Goal: Information Seeking & Learning: Learn about a topic

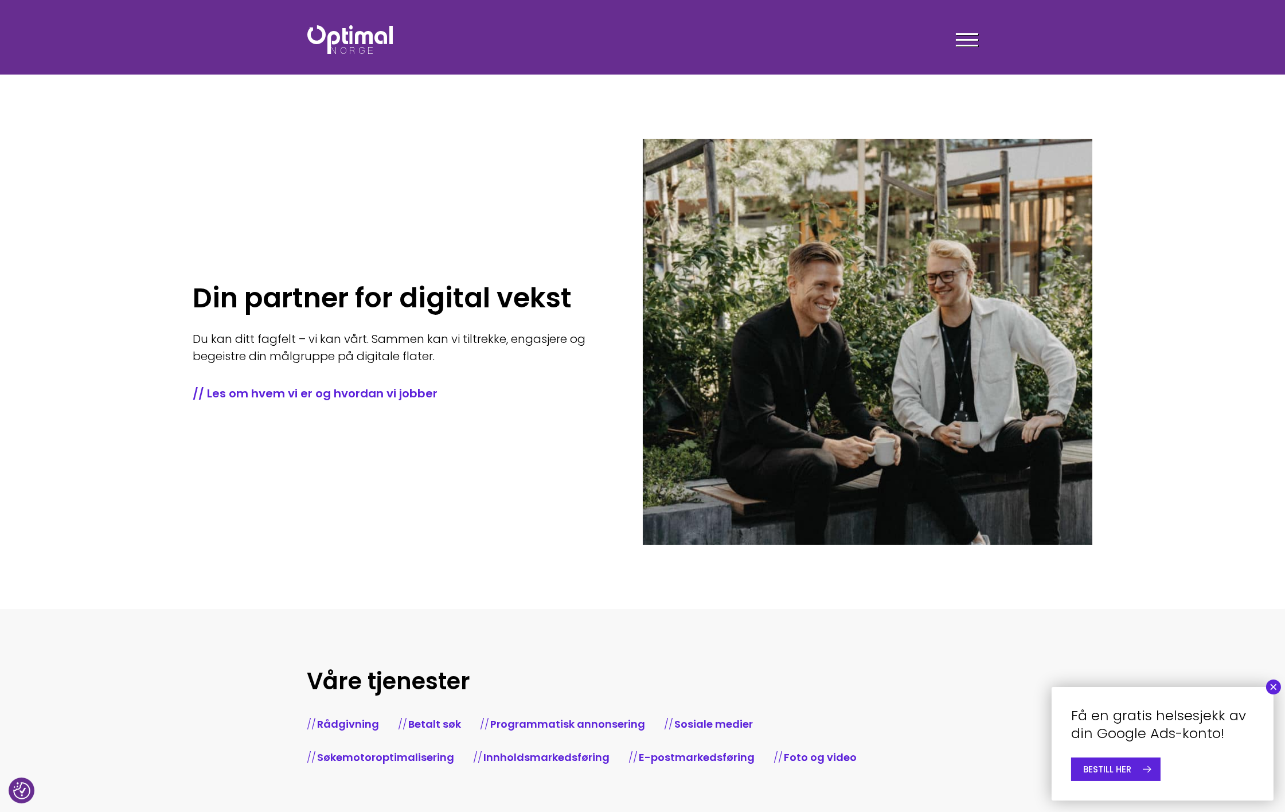
click at [1272, 689] on button "×" at bounding box center [1273, 687] width 15 height 15
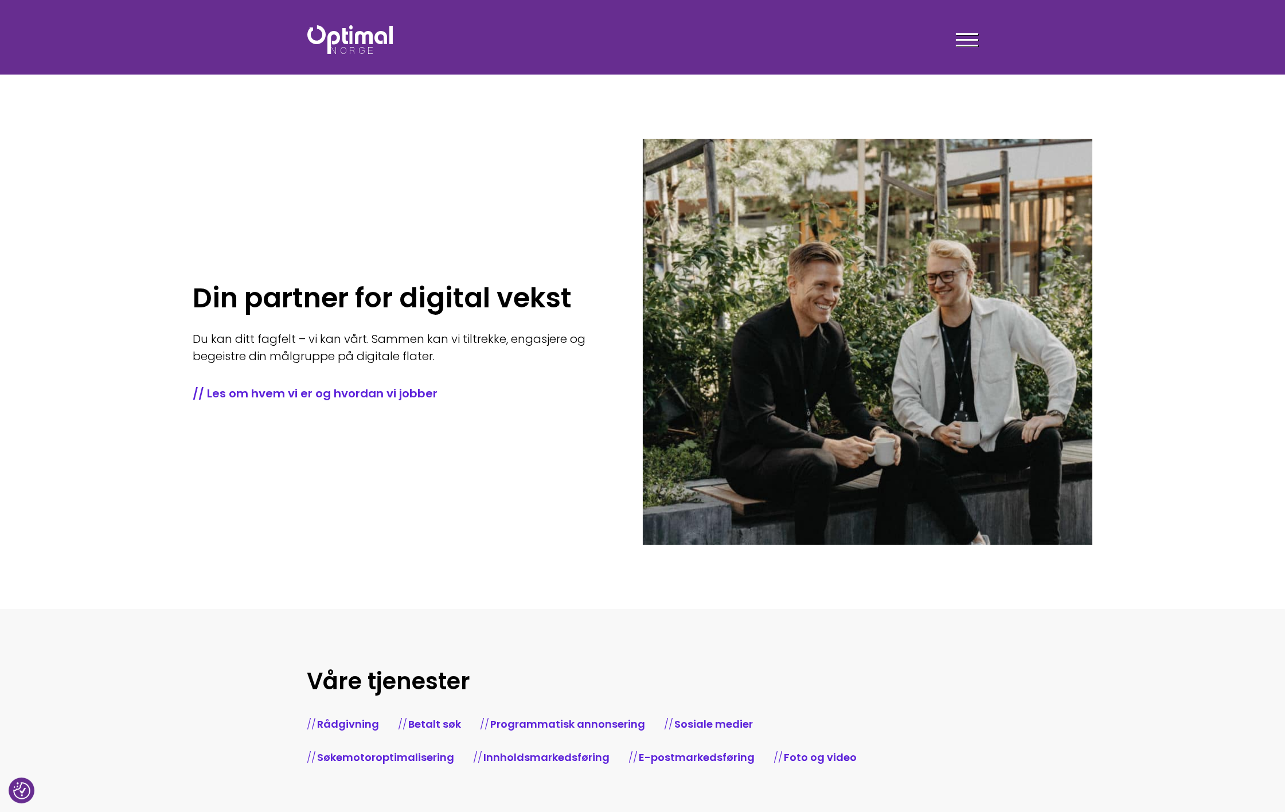
click at [971, 36] on div at bounding box center [967, 42] width 22 height 29
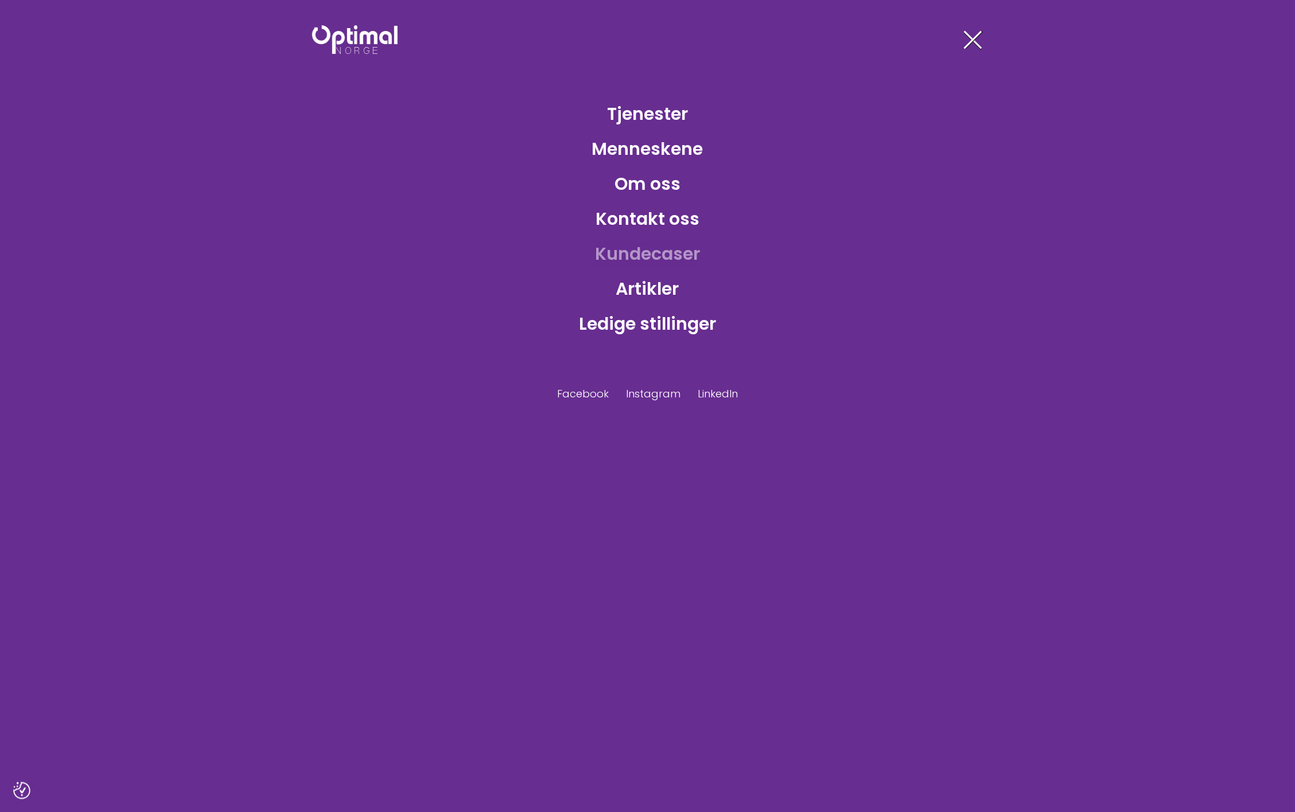
click at [649, 255] on link "Kundecaser" at bounding box center [647, 253] width 123 height 37
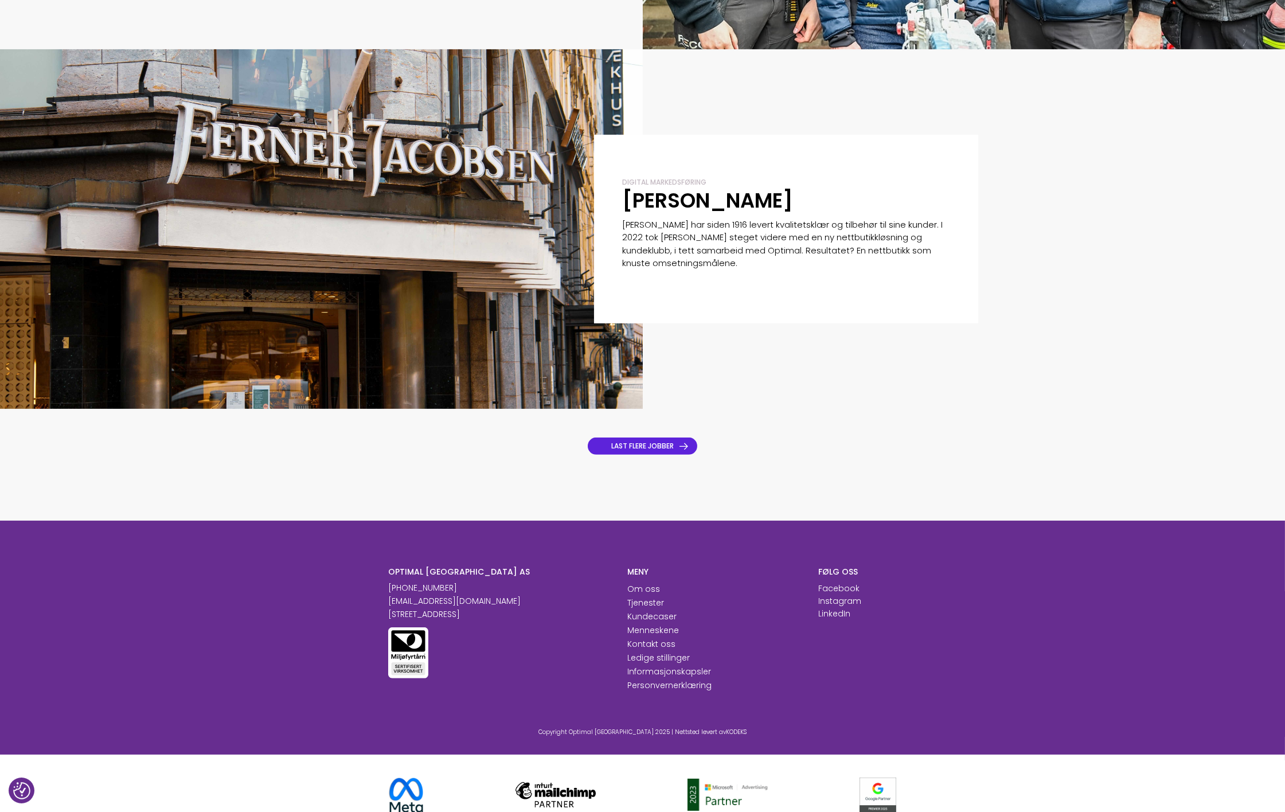
scroll to position [1035, 0]
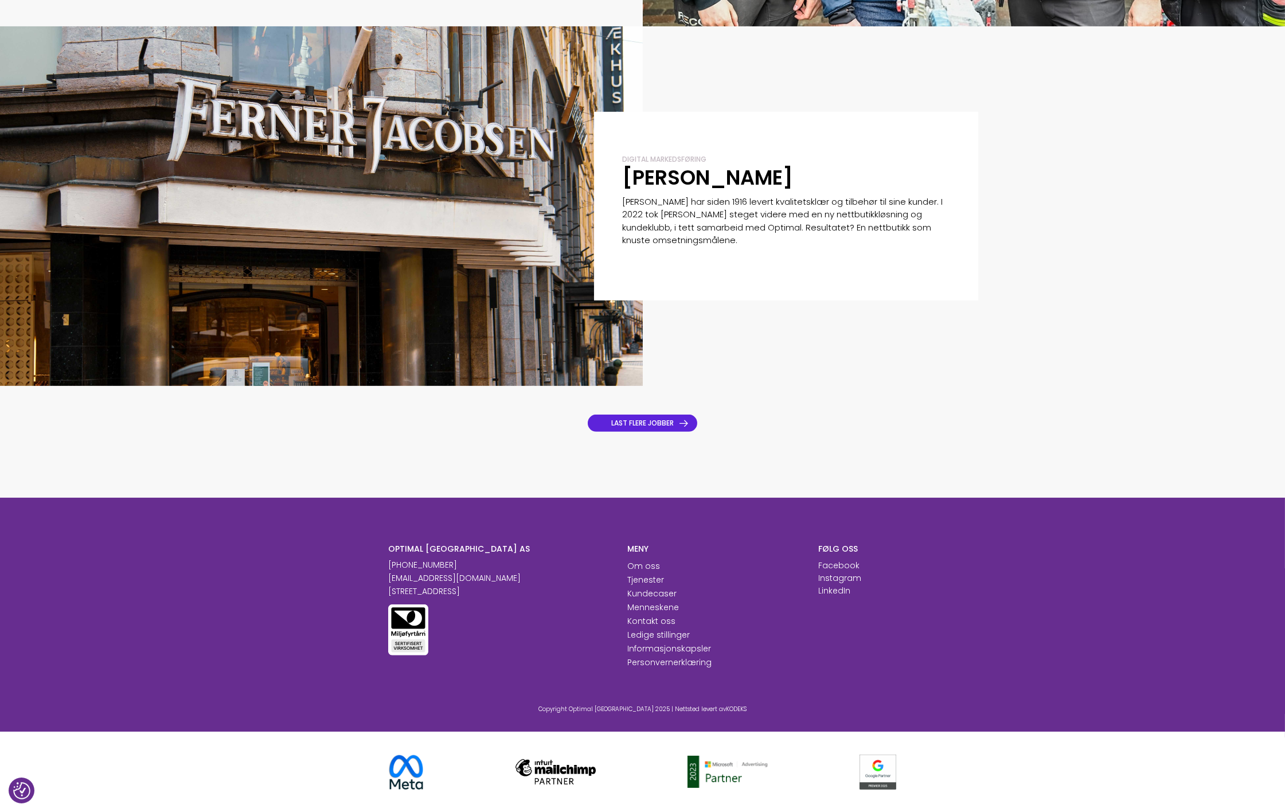
click at [650, 427] on link "LAST FLERE JOBBER" at bounding box center [643, 423] width 110 height 17
click at [650, 422] on link "LAST FLERE JOBBER" at bounding box center [643, 423] width 110 height 17
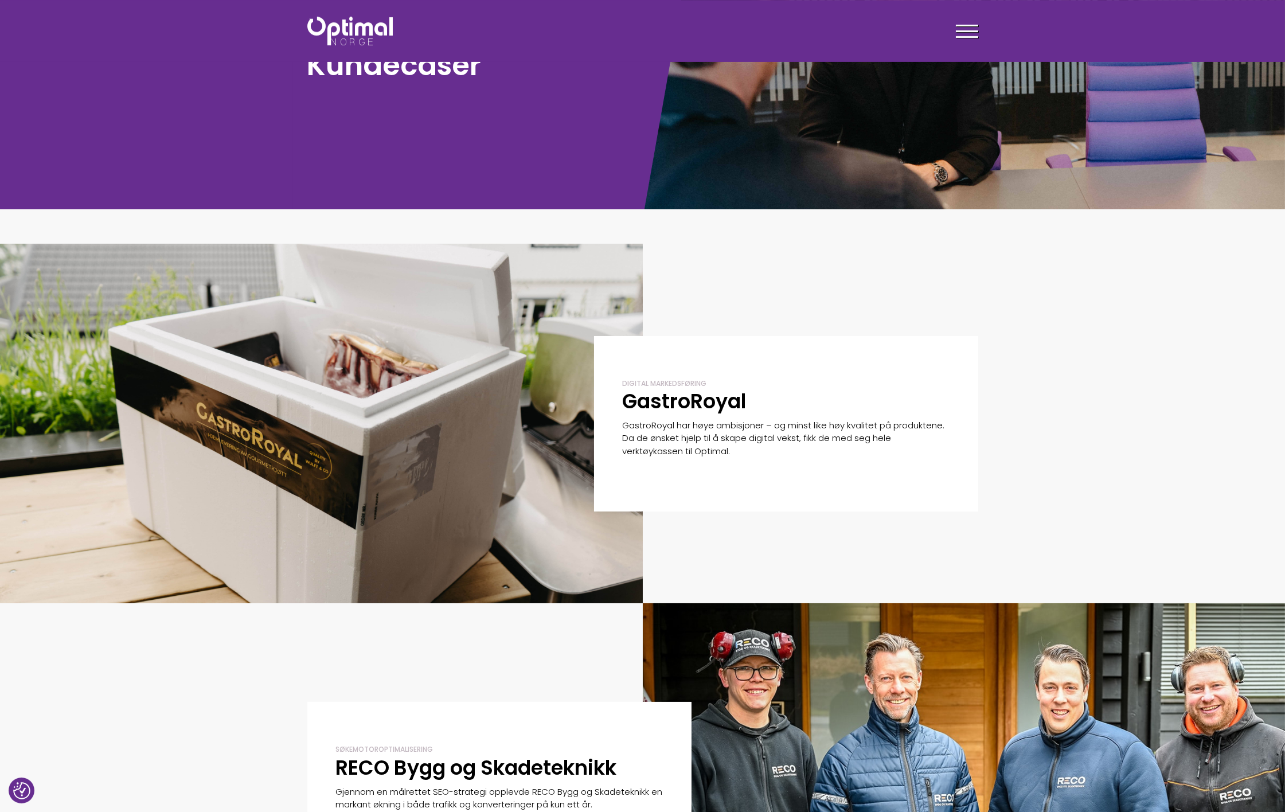
scroll to position [191, 0]
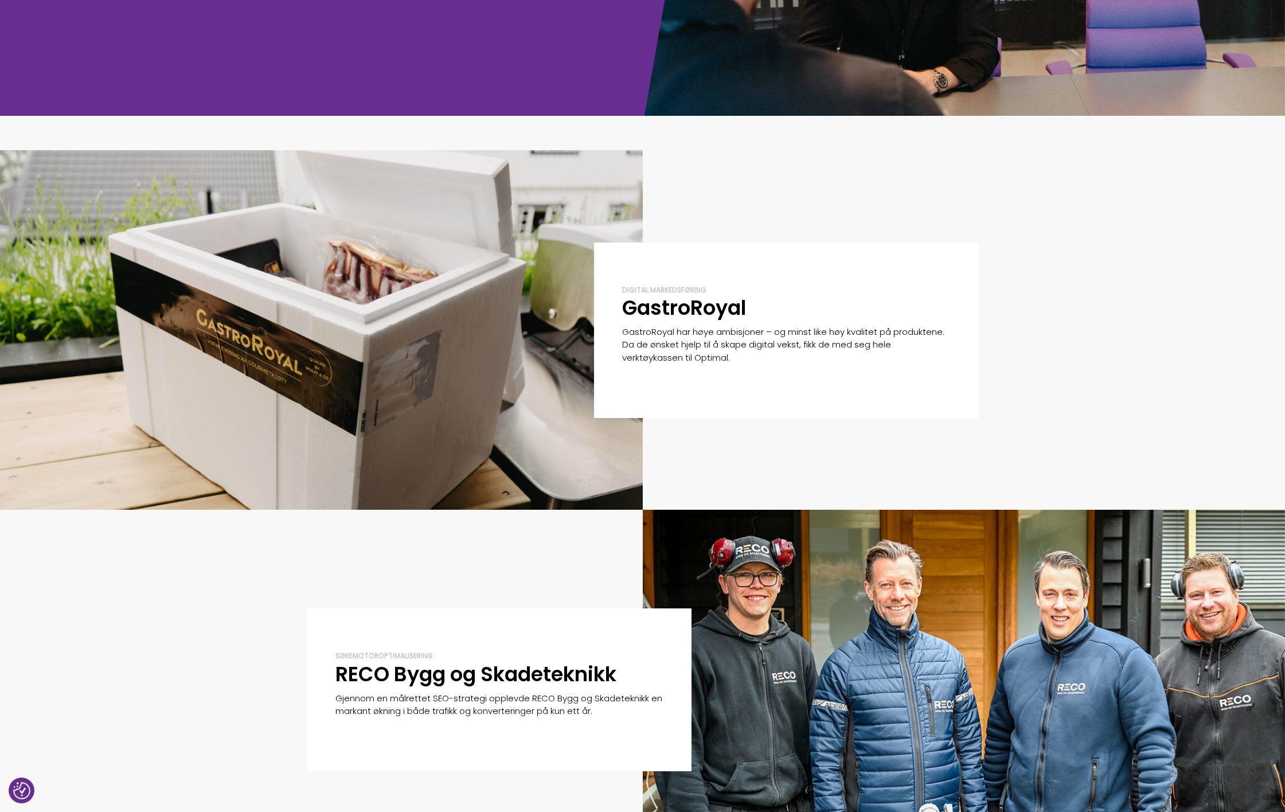
click at [738, 278] on div "Digital markedsføring GastroRoyal GastroRoyal har høye ambisjoner – og minst li…" at bounding box center [786, 331] width 384 height 176
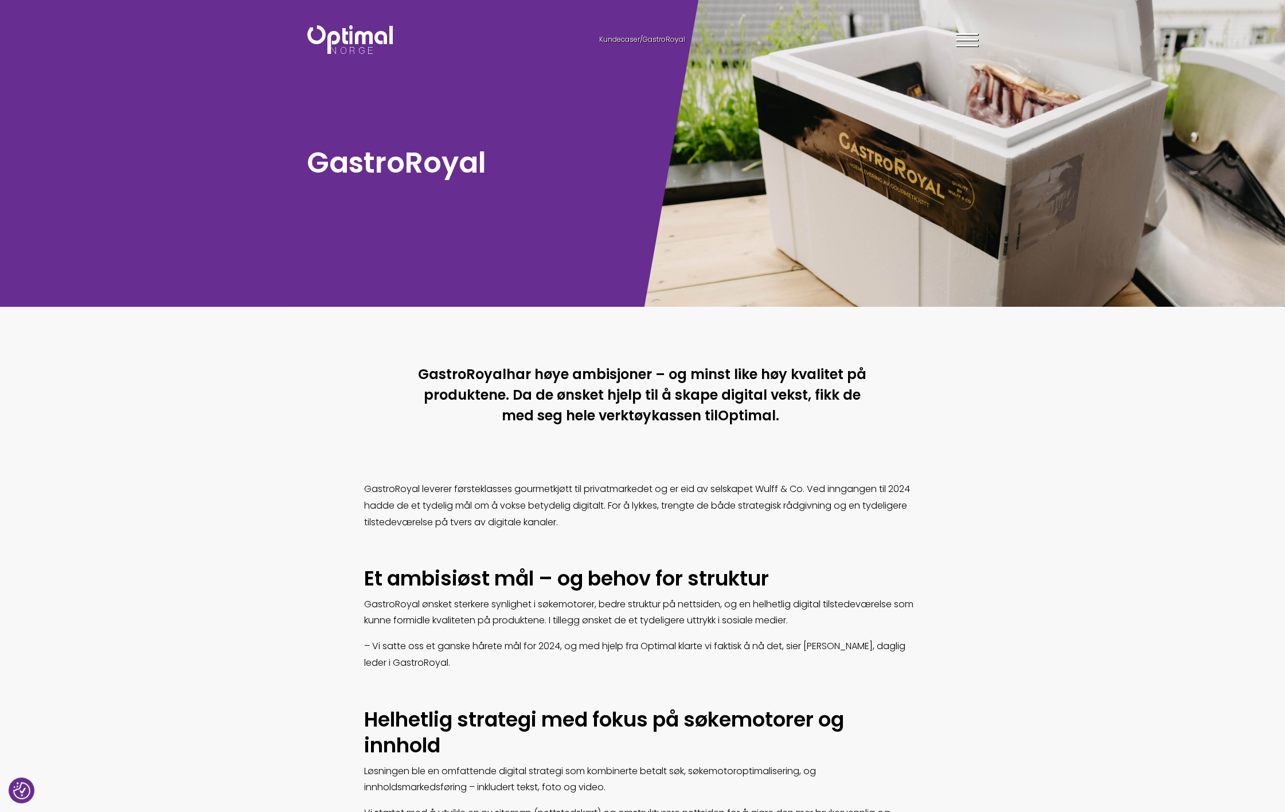
click at [347, 50] on img at bounding box center [349, 39] width 85 height 29
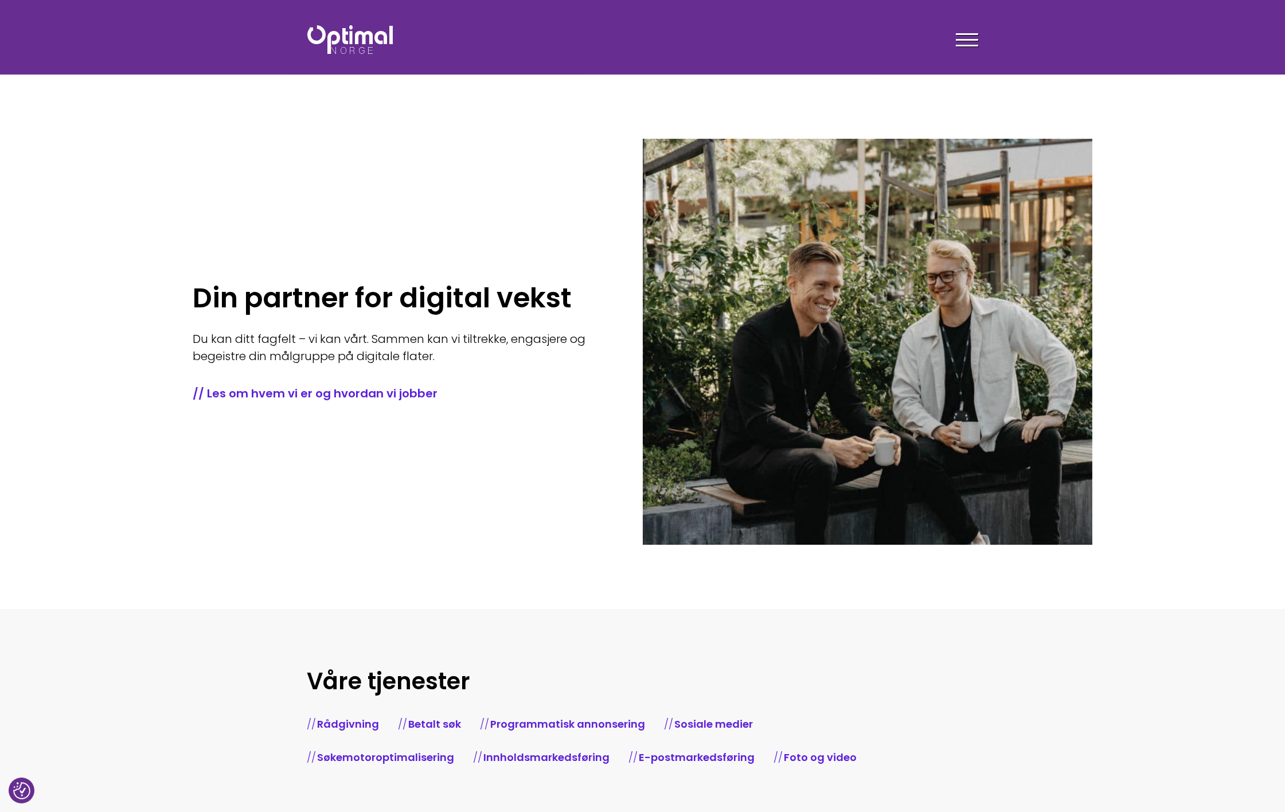
click at [517, 224] on div "Din partner for digital vekst Du kan ditt fagfelt – vi kan vårt. Sammen kan vi …" at bounding box center [418, 342] width 450 height 406
click at [965, 42] on div at bounding box center [967, 42] width 22 height 29
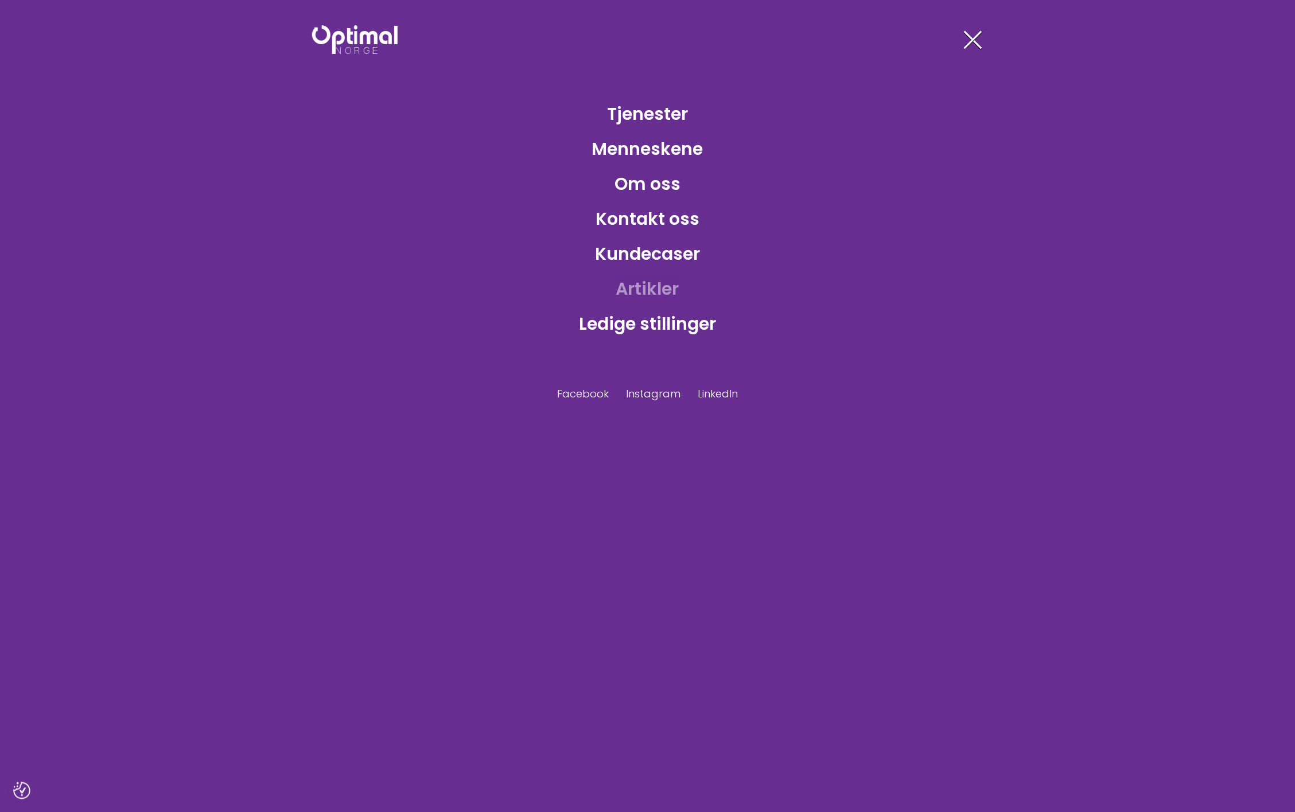
click at [641, 285] on link "Artikler" at bounding box center [647, 288] width 81 height 37
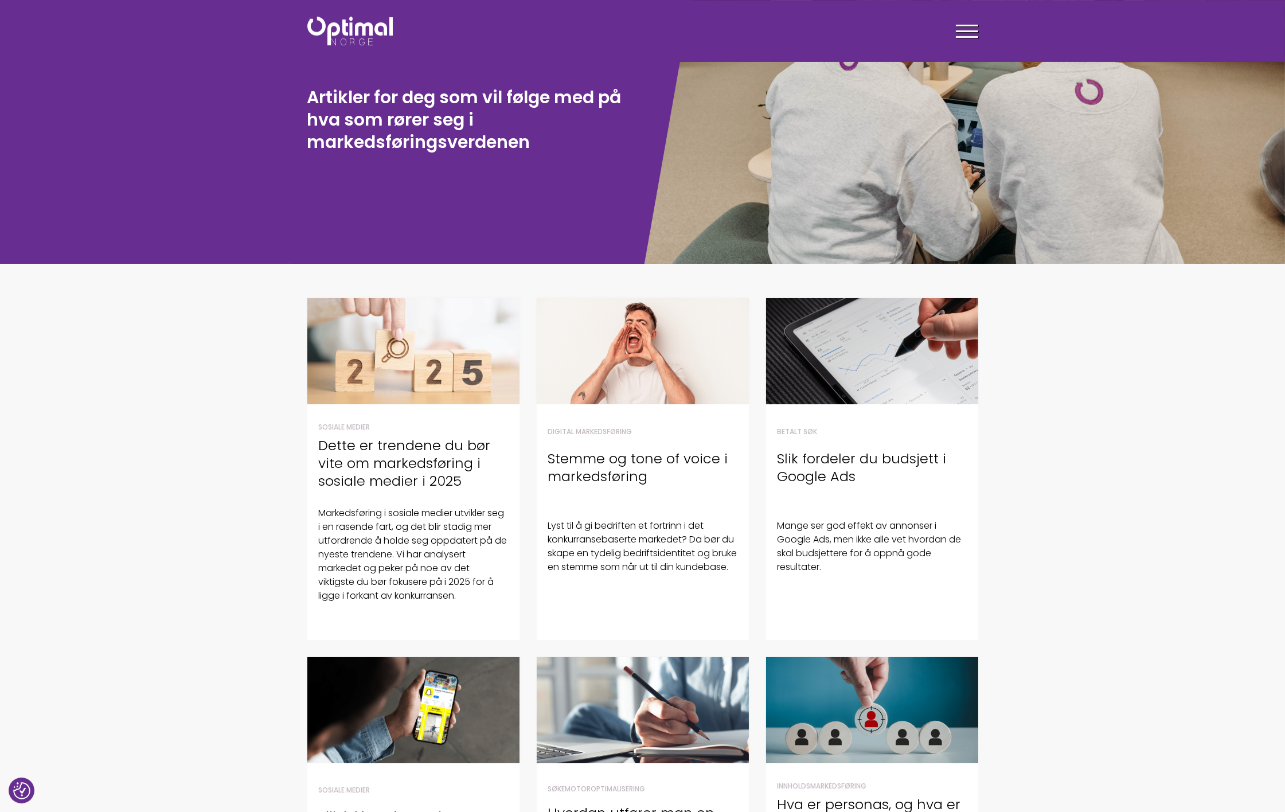
scroll to position [191, 0]
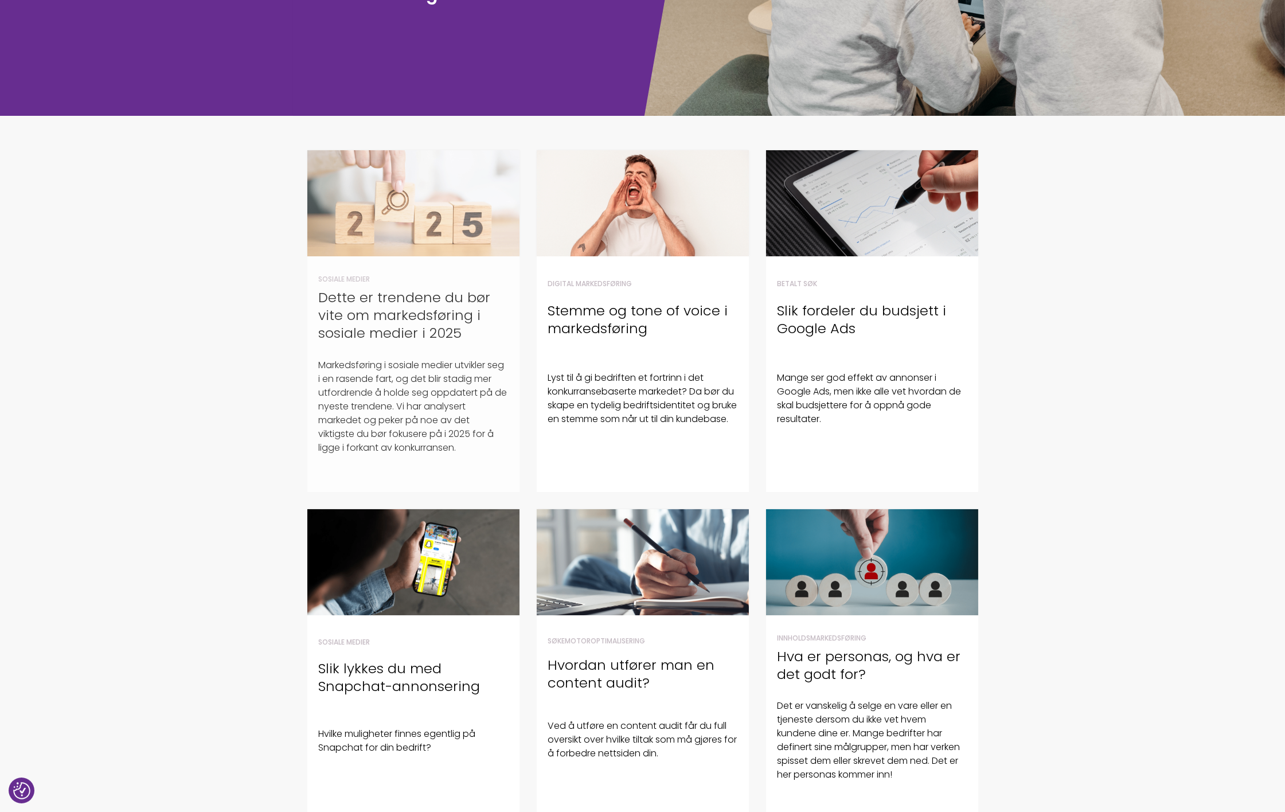
click at [393, 290] on h4 "Dette er trendene du bør vite om markedsføring i sosiale medier i 2025" at bounding box center [413, 316] width 189 height 54
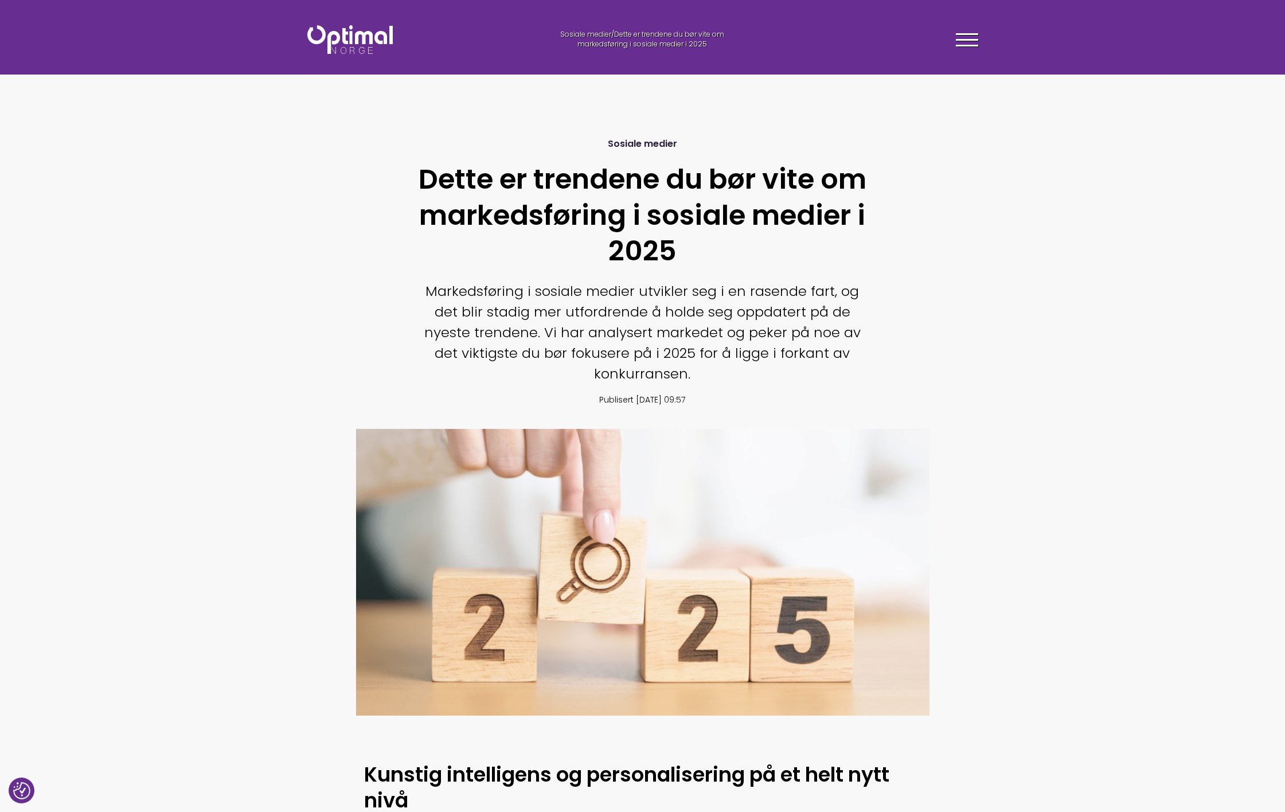
click at [357, 38] on img at bounding box center [349, 39] width 85 height 29
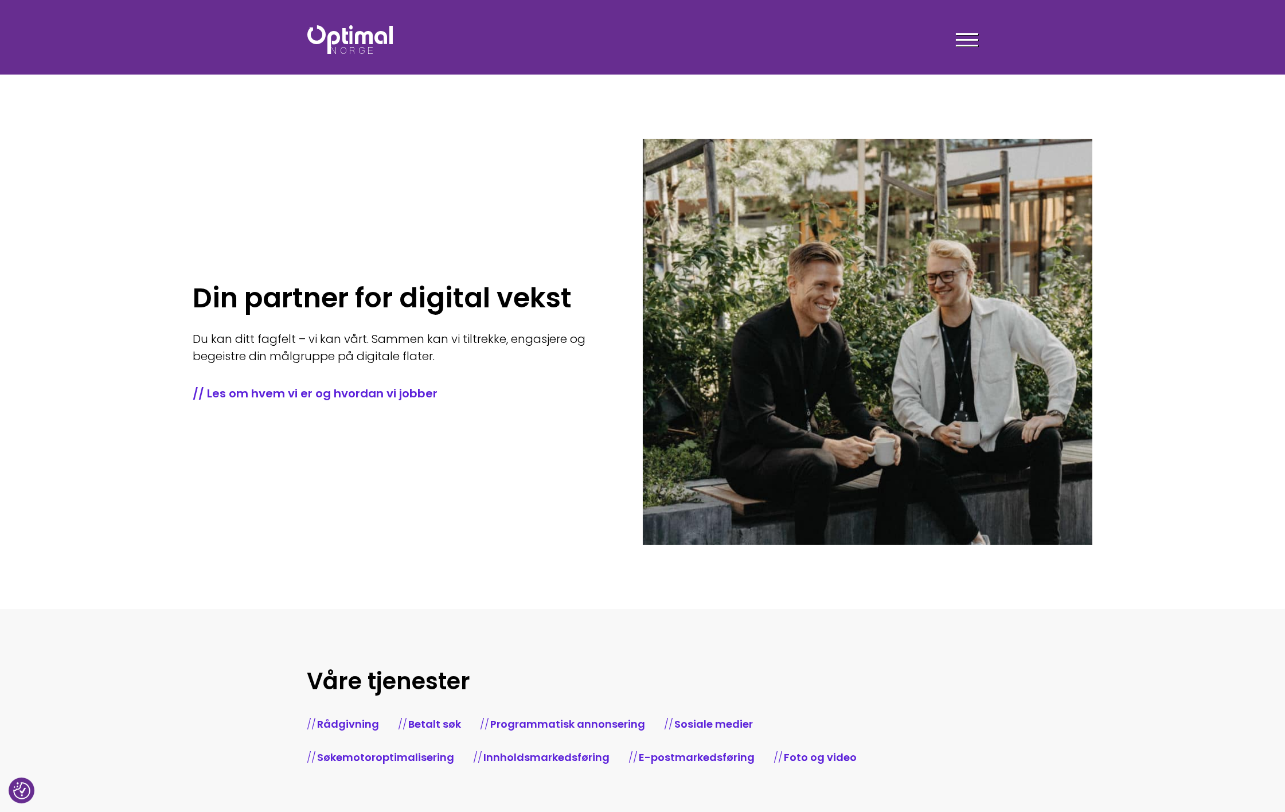
click at [576, 723] on link "Programmatisk annonsering" at bounding box center [568, 724] width 155 height 14
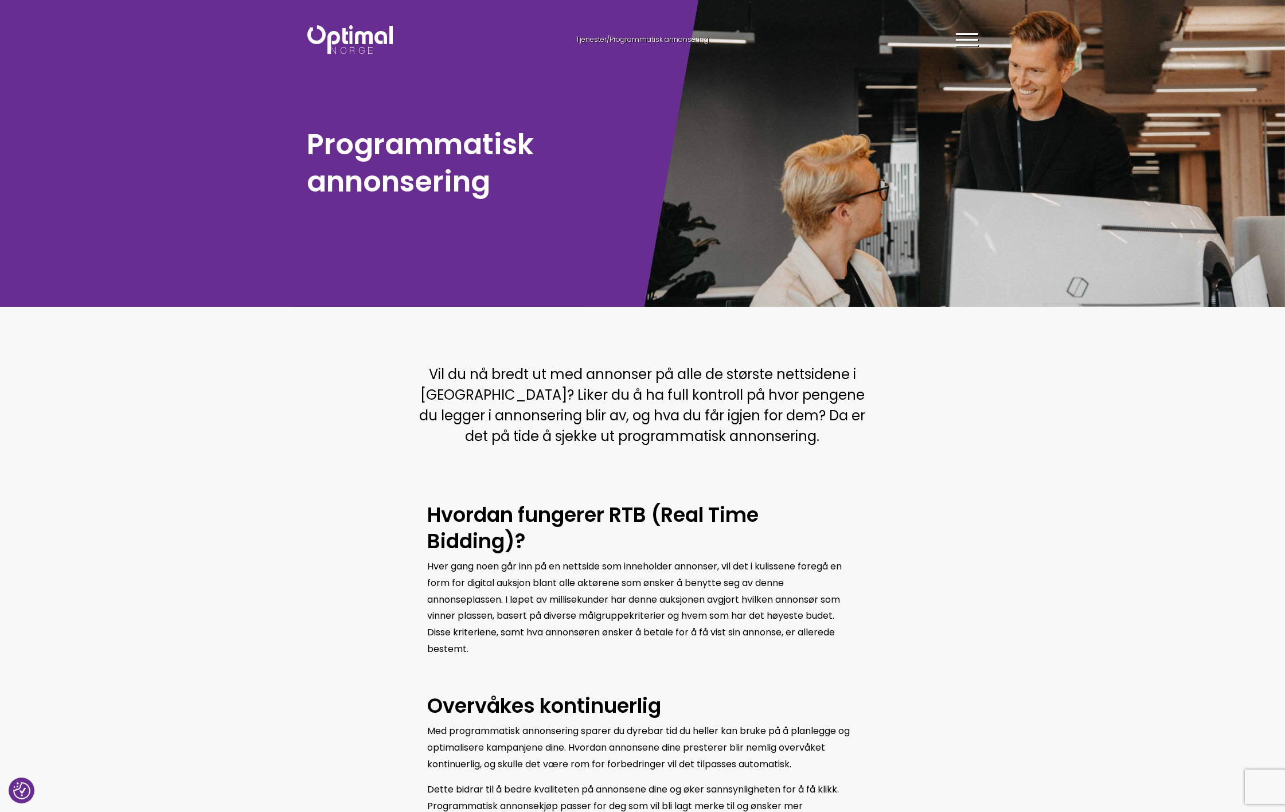
click at [1125, 434] on section "Vil du nå bredt ut med annonser på alle de største nettsidene i [GEOGRAPHIC_DAT…" at bounding box center [642, 410] width 1285 height 138
click at [346, 37] on img at bounding box center [349, 39] width 85 height 29
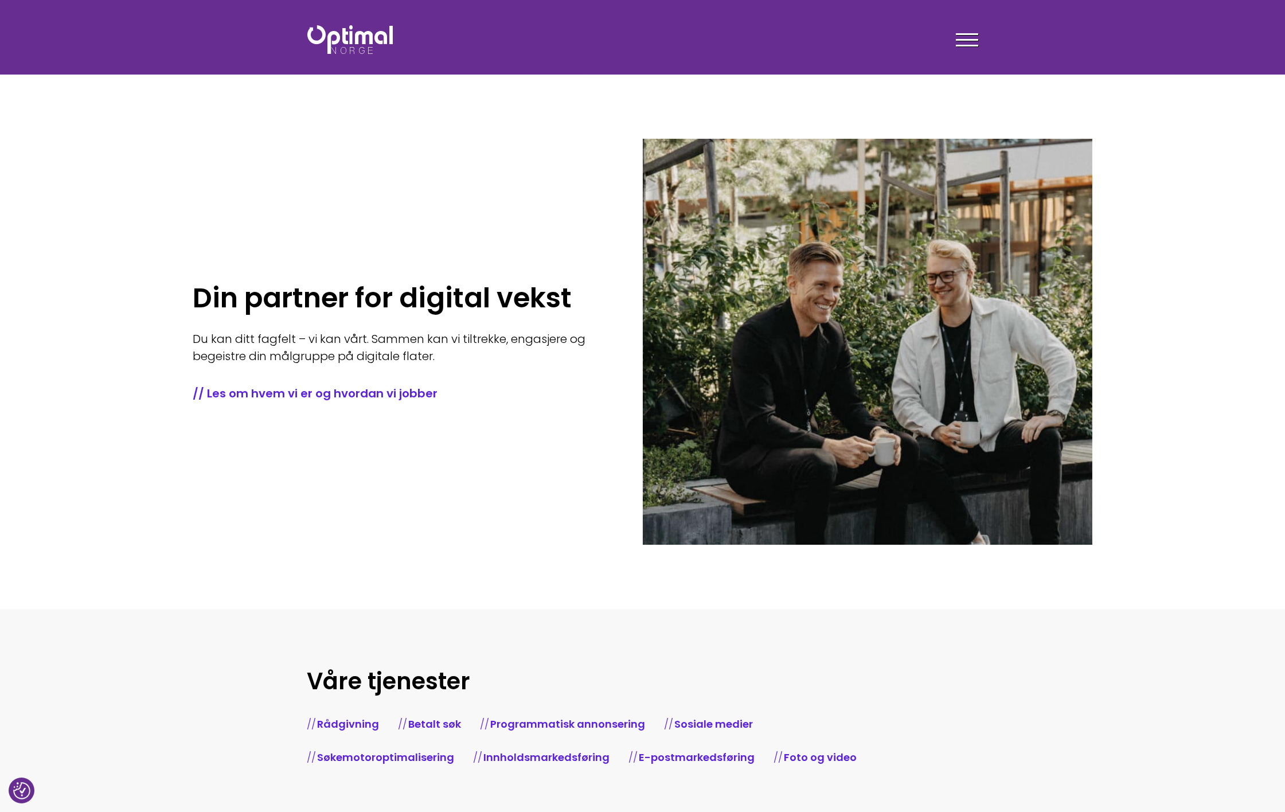
drag, startPoint x: 835, startPoint y: 431, endPoint x: 392, endPoint y: 490, distance: 447.3
click at [392, 490] on div "Din partner for digital vekst Du kan ditt fagfelt – vi kan vårt. Sammen kan vi …" at bounding box center [418, 342] width 450 height 406
